Goal: Communication & Community: Answer question/provide support

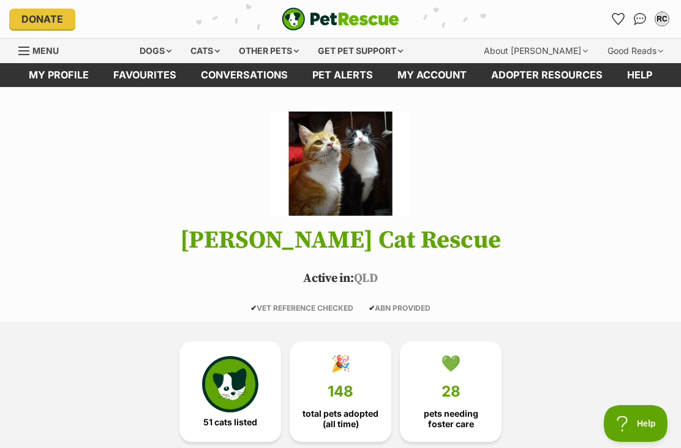
click at [664, 23] on div "RC" at bounding box center [662, 19] width 12 height 12
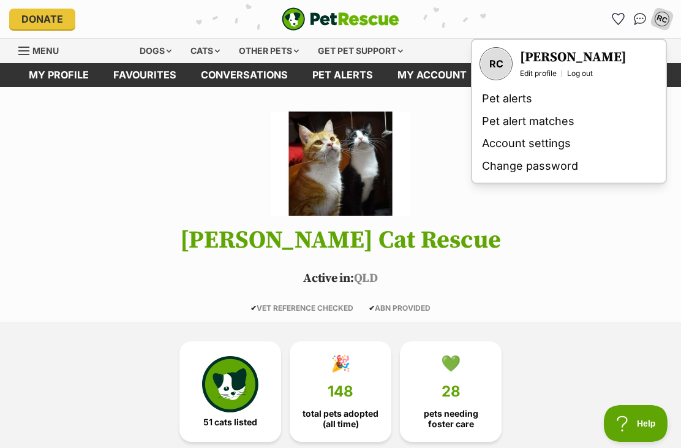
click at [609, 58] on h3 "[PERSON_NAME]" at bounding box center [573, 57] width 107 height 17
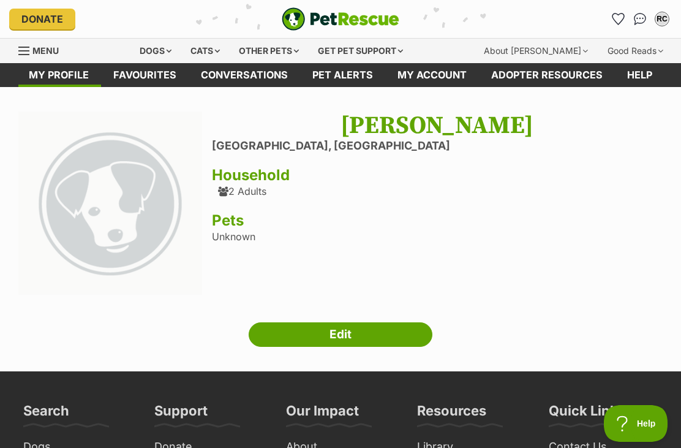
click at [252, 197] on div "Rachelle Crossland Boambee East, New South Wales Household 2 Adults Pets Unknown" at bounding box center [437, 204] width 451 height 187
click at [232, 194] on div "2 Adults" at bounding box center [242, 191] width 48 height 11
click at [129, 72] on link "Favourites" at bounding box center [145, 75] width 88 height 24
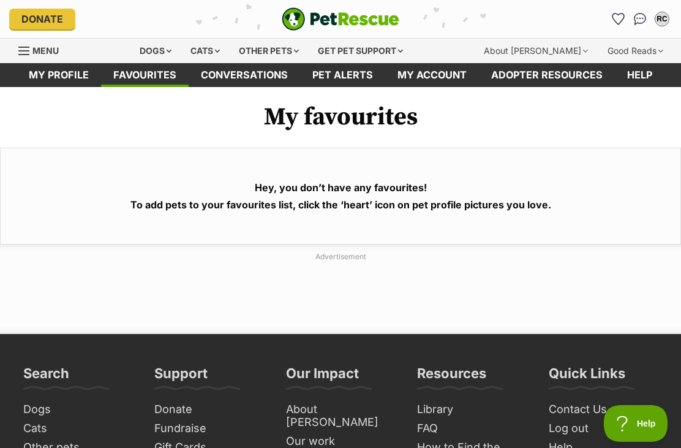
click at [25, 60] on link "Menu" at bounding box center [42, 50] width 49 height 22
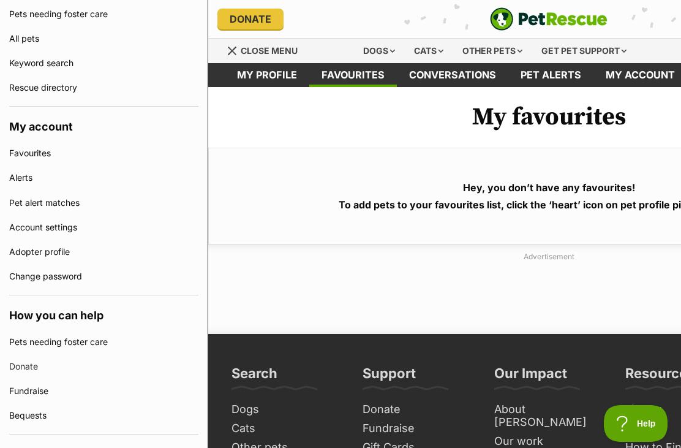
scroll to position [307, 0]
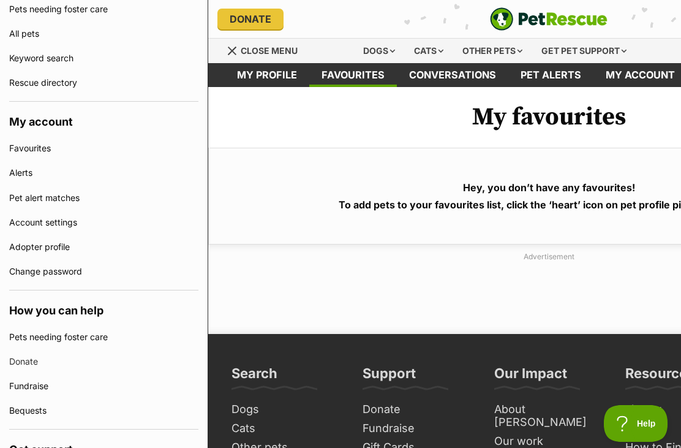
click at [15, 246] on link "Adopter profile" at bounding box center [103, 247] width 189 height 25
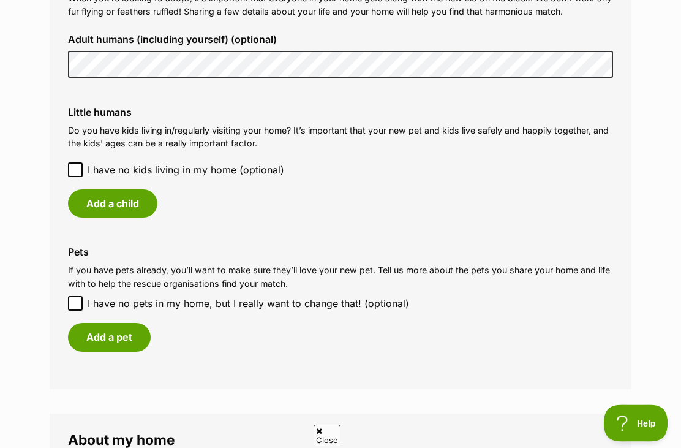
scroll to position [962, 0]
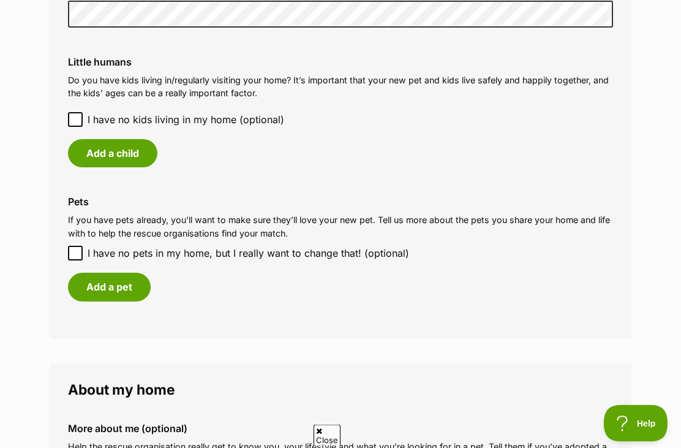
click at [86, 278] on button "Add a pet" at bounding box center [109, 287] width 83 height 28
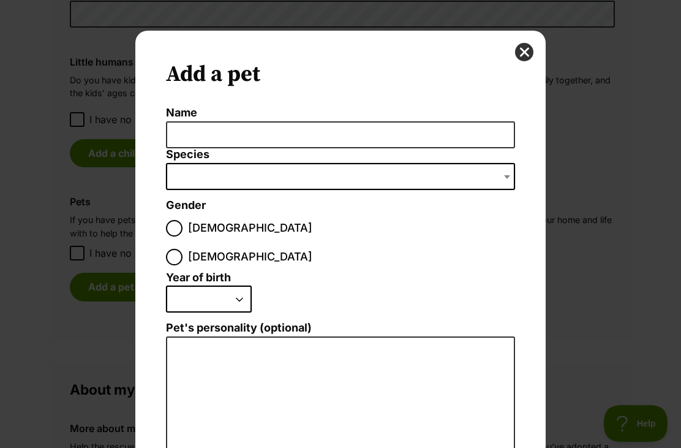
scroll to position [0, 0]
click at [522, 51] on button "close" at bounding box center [524, 52] width 18 height 18
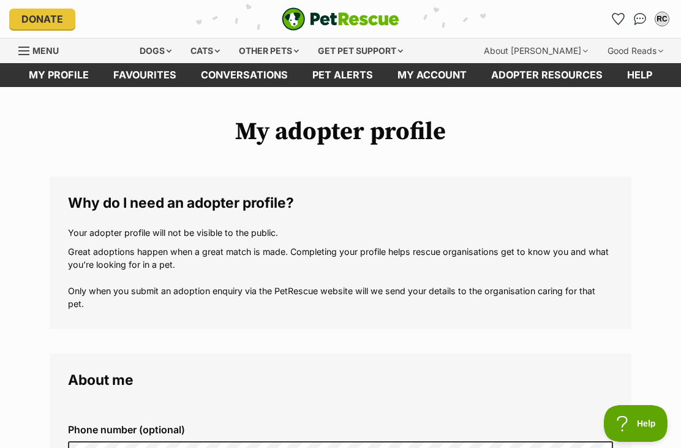
click at [641, 17] on img "Conversations" at bounding box center [640, 19] width 13 height 12
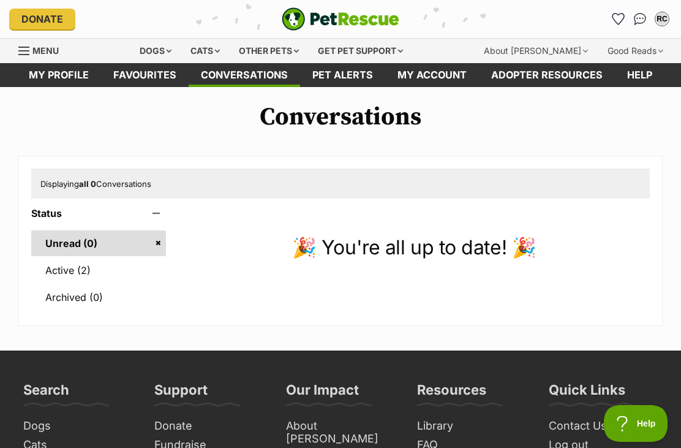
click at [65, 264] on link "Active (2)" at bounding box center [98, 270] width 135 height 26
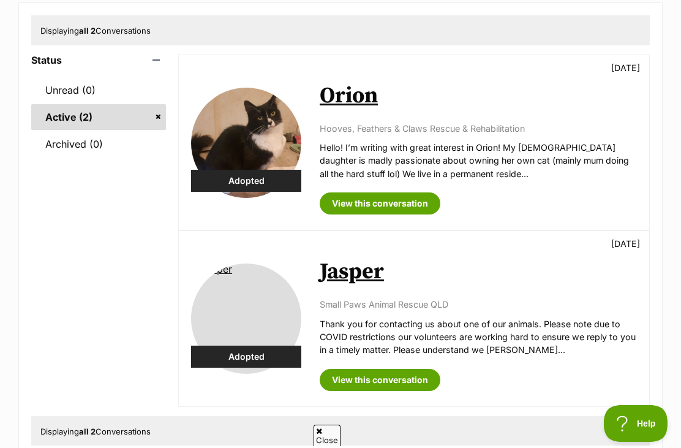
scroll to position [192, 0]
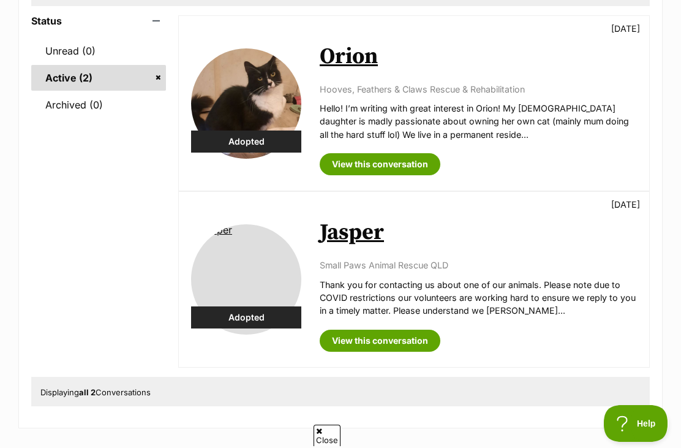
click at [353, 65] on link "Orion" at bounding box center [349, 57] width 58 height 28
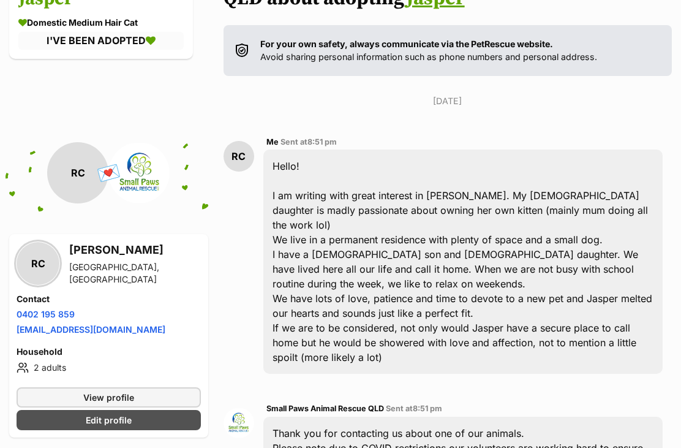
scroll to position [164, 0]
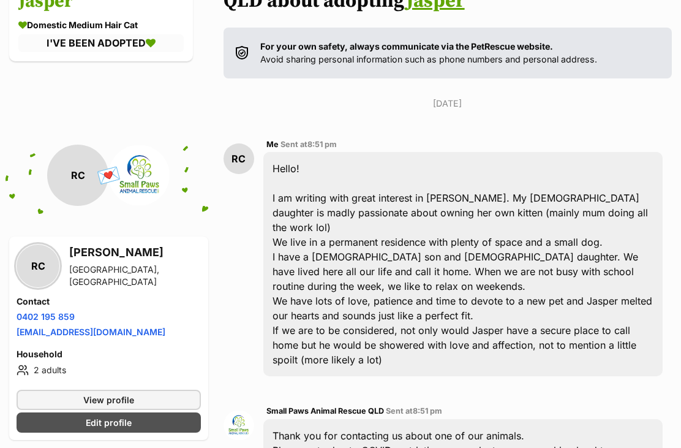
click at [51, 15] on h3 "Jasper" at bounding box center [100, 2] width 165 height 28
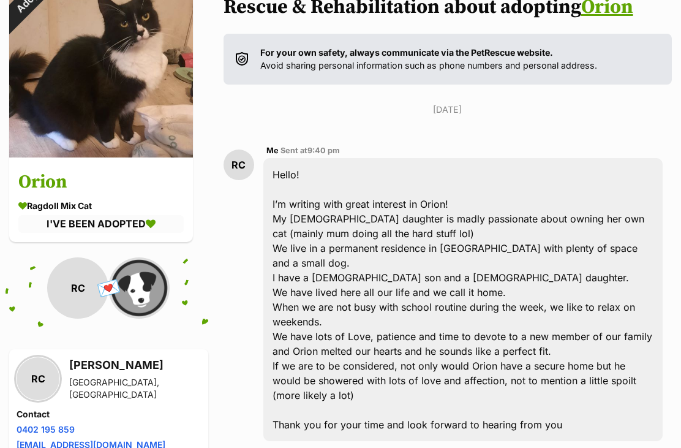
scroll to position [154, 0]
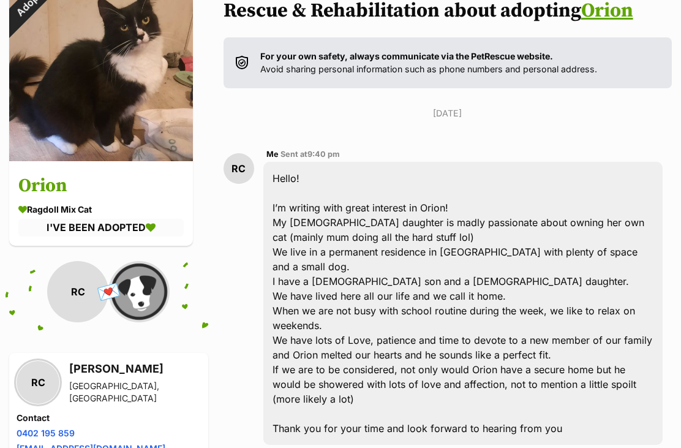
click at [44, 185] on h3 "Orion" at bounding box center [100, 186] width 165 height 28
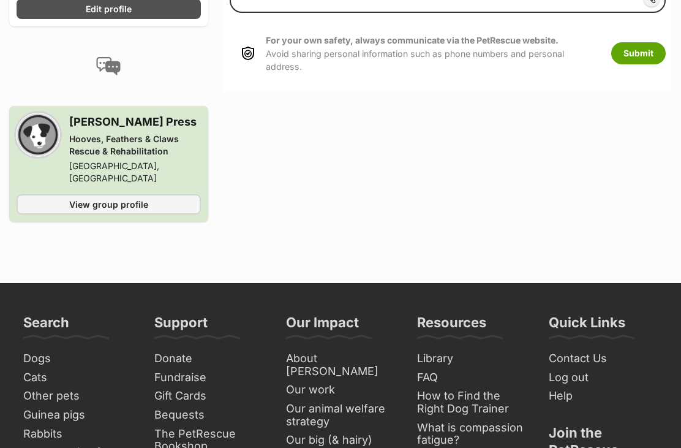
scroll to position [684, 0]
click at [73, 198] on span "View group profile" at bounding box center [108, 204] width 79 height 13
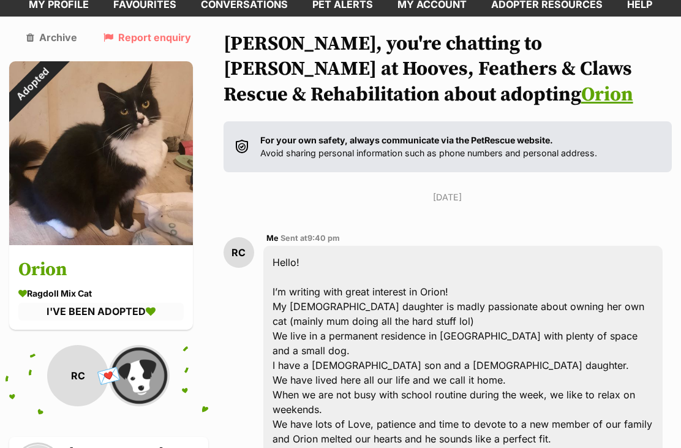
scroll to position [70, 0]
click at [55, 107] on div "Adopted" at bounding box center [32, 85] width 46 height 46
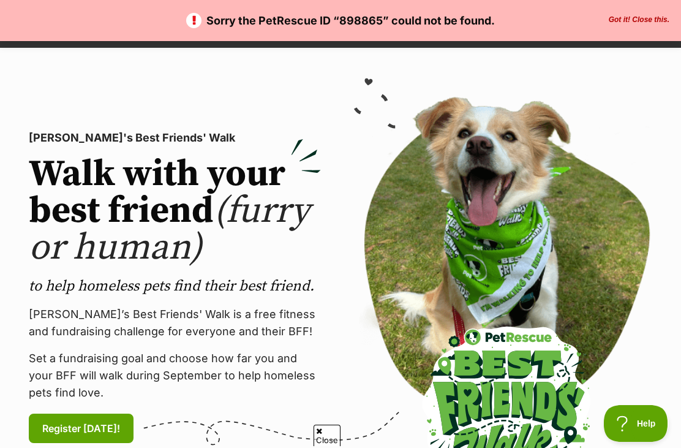
scroll to position [36, 0]
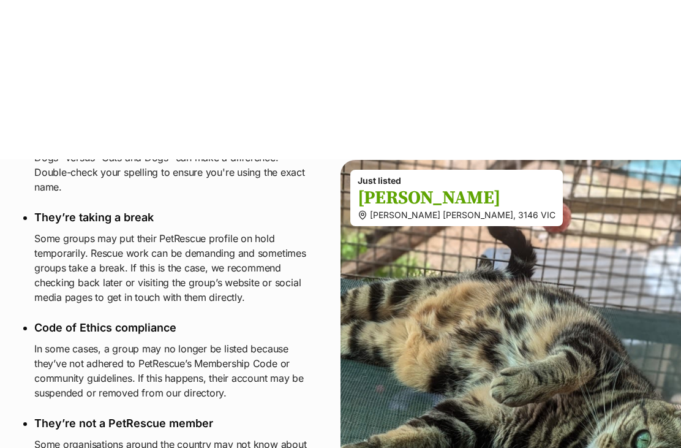
scroll to position [367, 0]
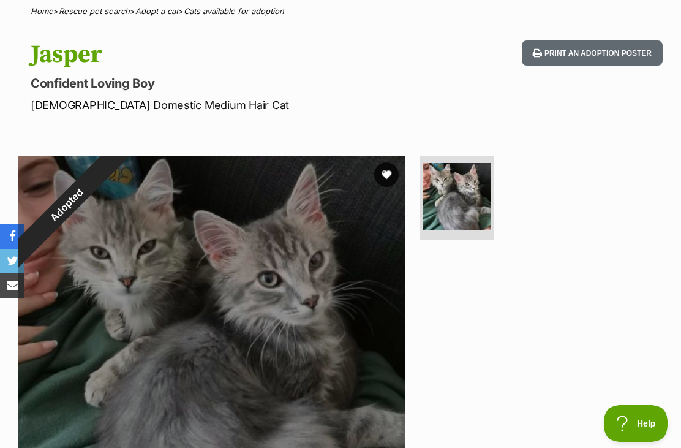
scroll to position [98, 0]
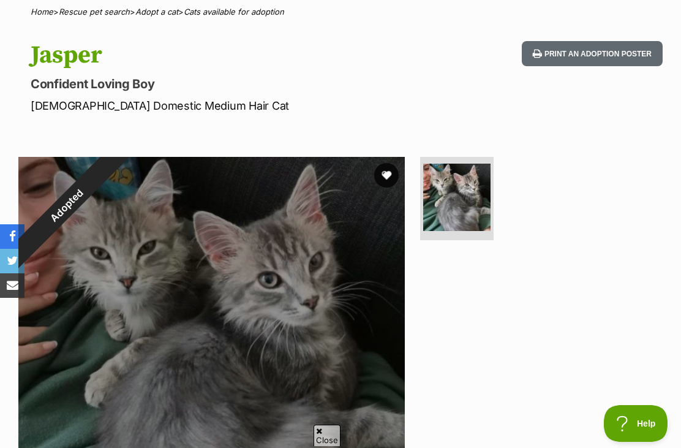
click at [475, 210] on img at bounding box center [456, 197] width 67 height 67
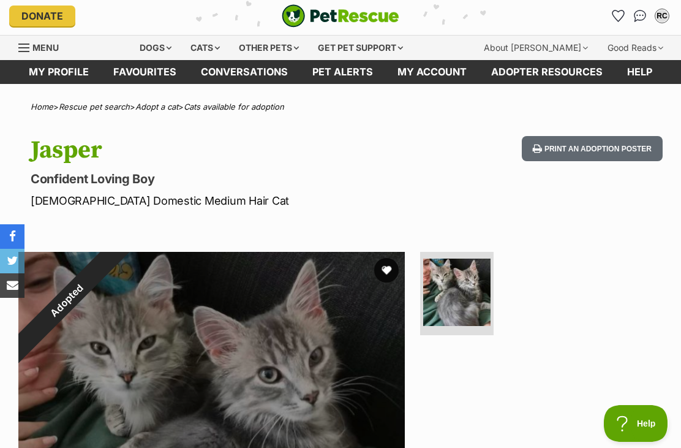
scroll to position [0, 0]
